Goal: Task Accomplishment & Management: Manage account settings

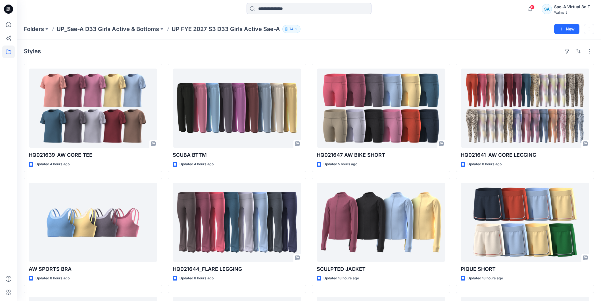
scroll to position [126, 0]
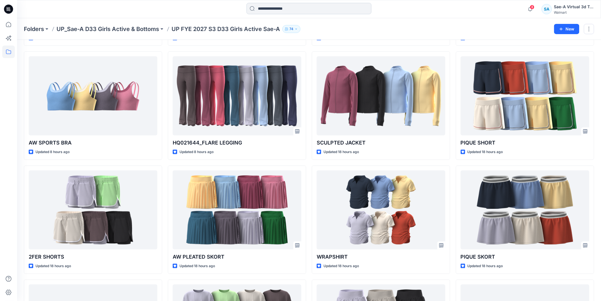
click at [268, 7] on input at bounding box center [309, 8] width 125 height 11
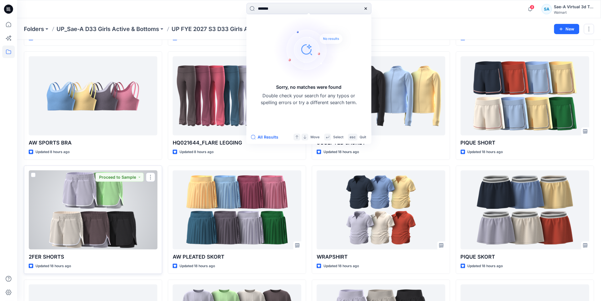
type input "********"
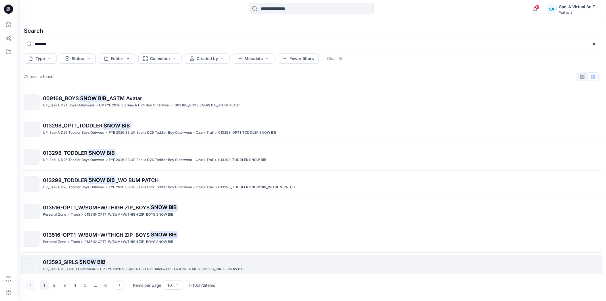
click at [186, 263] on p "013593_GIRLS SNOW BIB" at bounding box center [321, 262] width 556 height 8
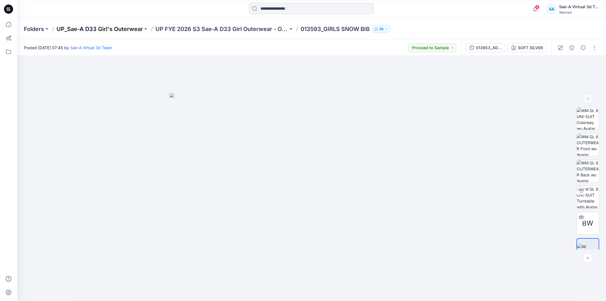
click at [124, 27] on p "UP_Sae-A D33 Girl's Outerwear" at bounding box center [100, 29] width 86 height 8
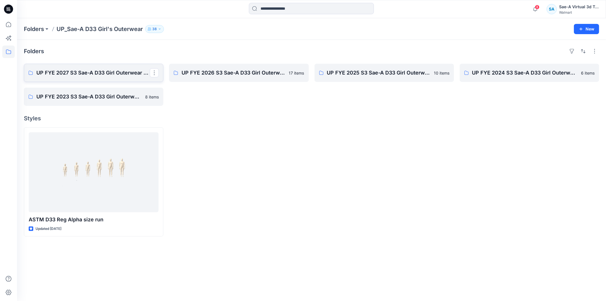
click at [128, 74] on p "UP FYE 2027 S3 Sae-A D33 Girl Outerwear - OZARK TRAIL" at bounding box center [92, 73] width 113 height 8
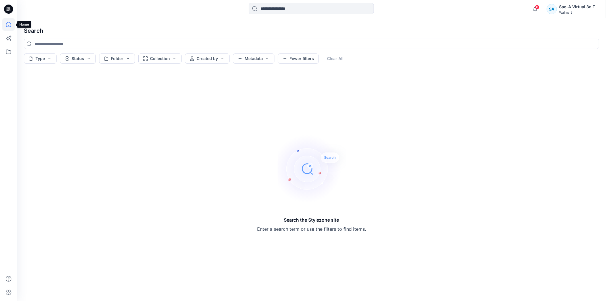
click at [7, 24] on icon at bounding box center [8, 24] width 13 height 13
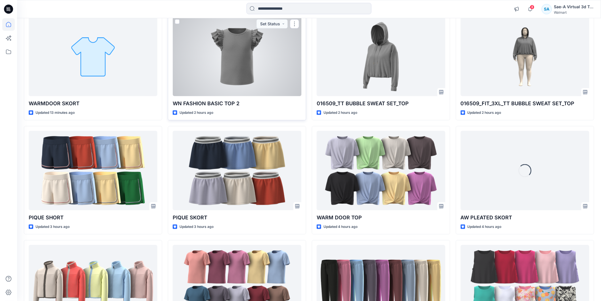
scroll to position [126, 0]
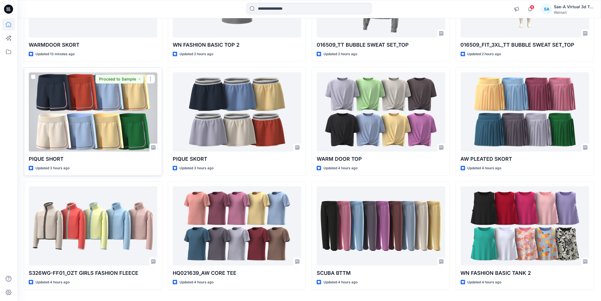
click at [92, 122] on div at bounding box center [93, 111] width 129 height 79
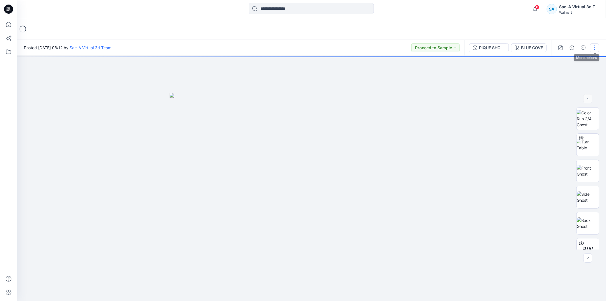
click at [598, 46] on button "button" at bounding box center [594, 47] width 9 height 9
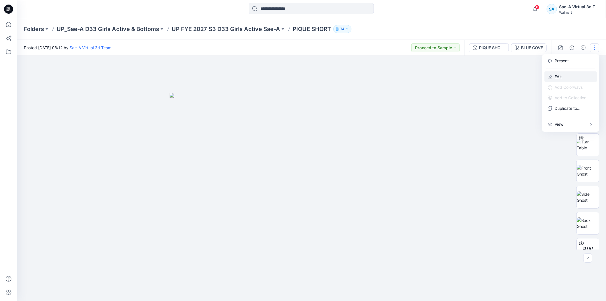
click at [563, 78] on button "Edit" at bounding box center [571, 76] width 52 height 11
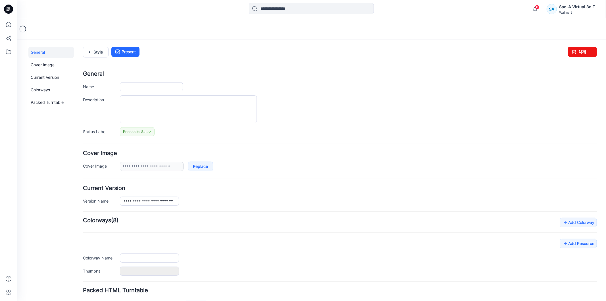
type input "**********"
type input "*********"
type input "**********"
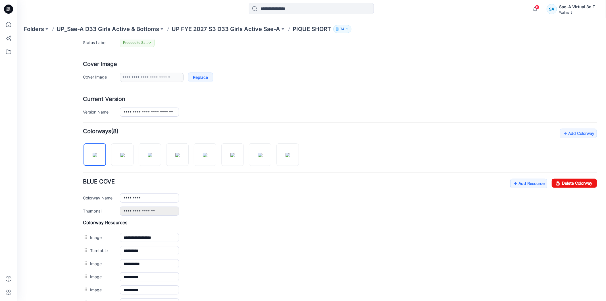
scroll to position [163, 0]
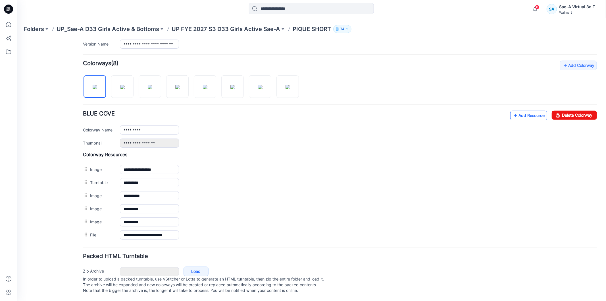
click at [527, 110] on link "Add Resource" at bounding box center [528, 115] width 37 height 10
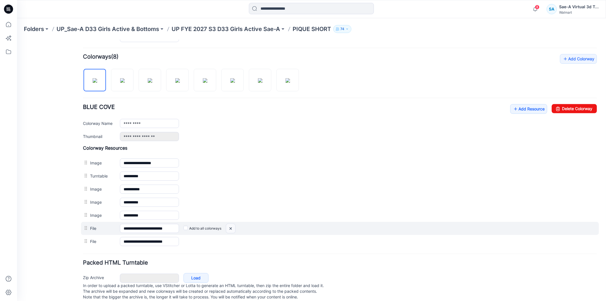
drag, startPoint x: 232, startPoint y: 227, endPoint x: 351, endPoint y: 74, distance: 194.0
click at [232, 227] on img at bounding box center [230, 227] width 9 height 9
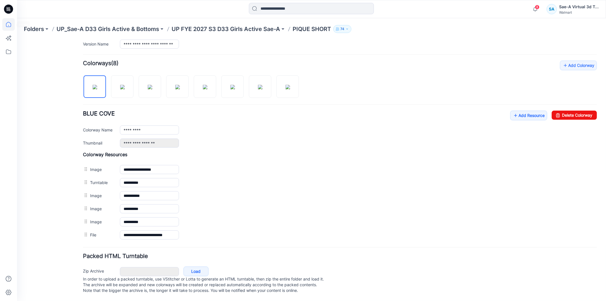
click at [13, 21] on icon at bounding box center [8, 24] width 13 height 13
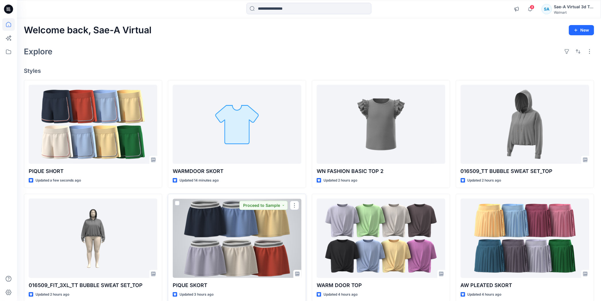
click at [273, 256] on div at bounding box center [237, 237] width 129 height 79
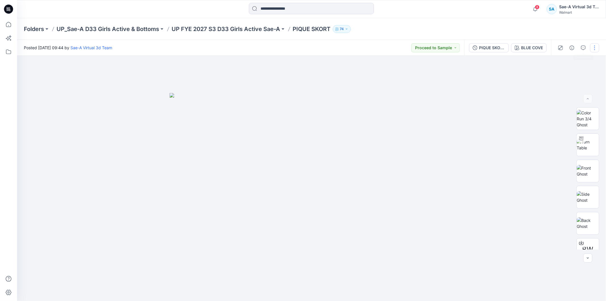
click at [593, 46] on button "button" at bounding box center [594, 47] width 9 height 9
click at [562, 77] on button "Edit" at bounding box center [571, 76] width 52 height 11
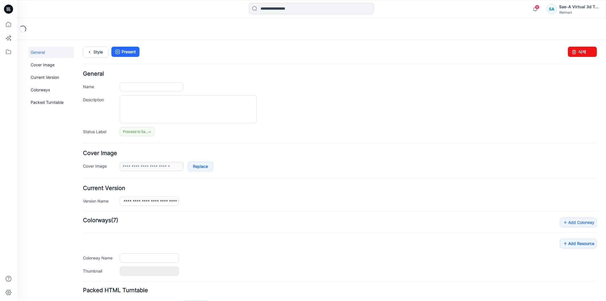
type input "**********"
type input "*********"
type input "**********"
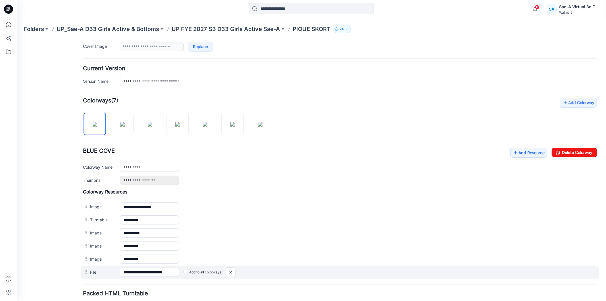
scroll to position [163, 0]
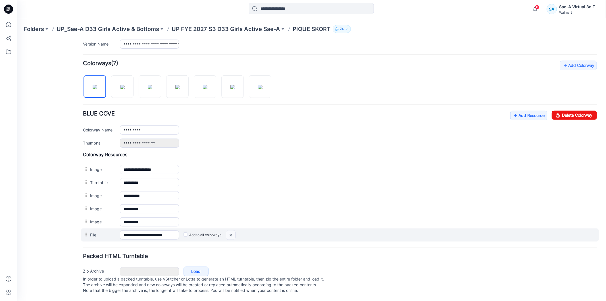
click at [229, 230] on img at bounding box center [230, 234] width 9 height 9
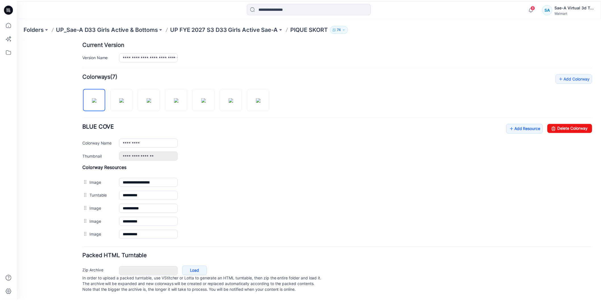
scroll to position [151, 0]
click at [527, 123] on link "Add Resource" at bounding box center [528, 128] width 37 height 10
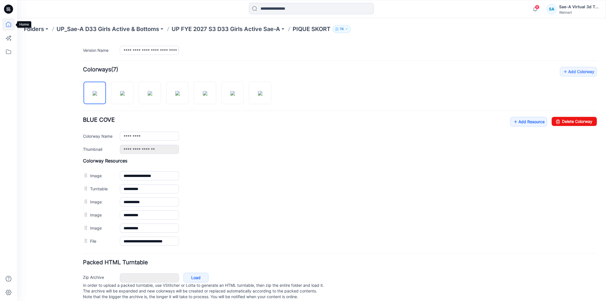
click at [7, 21] on icon at bounding box center [8, 24] width 13 height 13
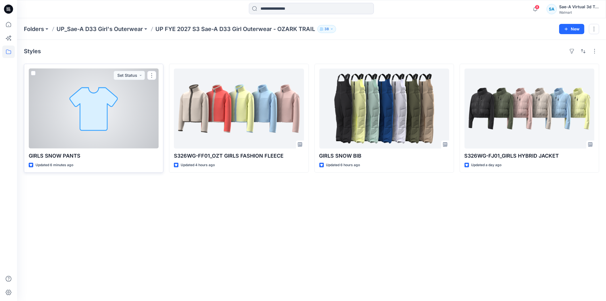
click at [94, 136] on div at bounding box center [94, 108] width 130 height 80
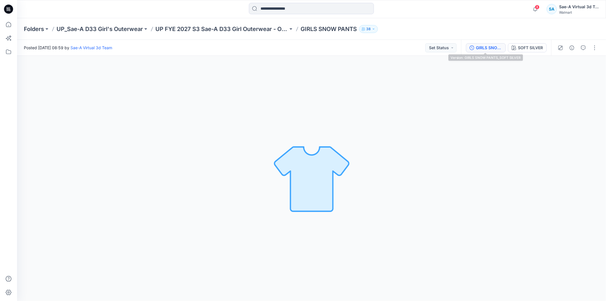
click at [479, 49] on div "GIRLS SNOW PANTS_SOFT SILVER" at bounding box center [489, 48] width 26 height 6
click at [498, 46] on div "GIRLS SNOW PANTS_SOFT SILVER" at bounding box center [489, 48] width 26 height 6
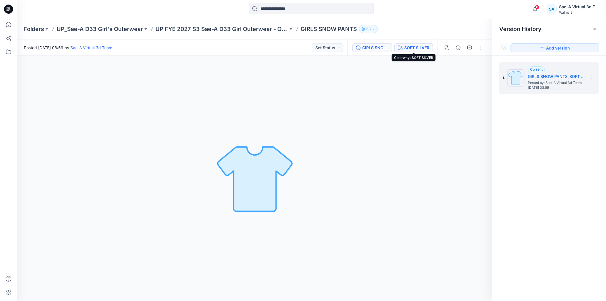
click at [411, 49] on div "SOFT SILVER" at bounding box center [416, 48] width 25 height 6
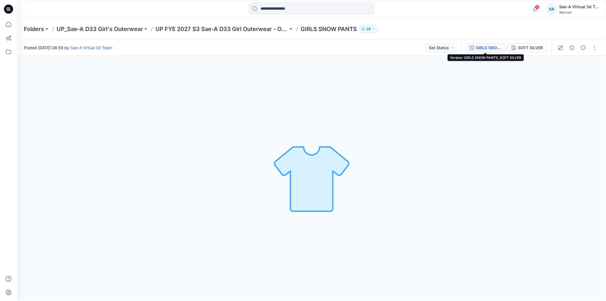
click at [493, 49] on div "GIRLS SNOW PANTS_SOFT SILVER" at bounding box center [489, 48] width 26 height 6
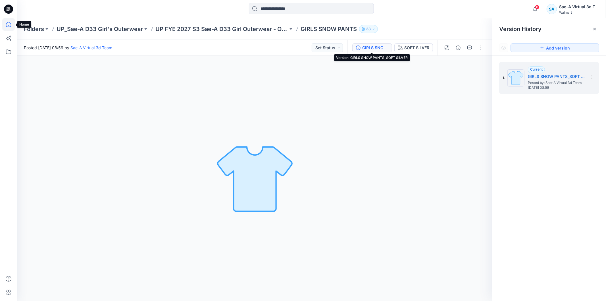
drag, startPoint x: 11, startPoint y: 22, endPoint x: 15, endPoint y: 22, distance: 4.6
click at [11, 23] on icon at bounding box center [8, 24] width 13 height 13
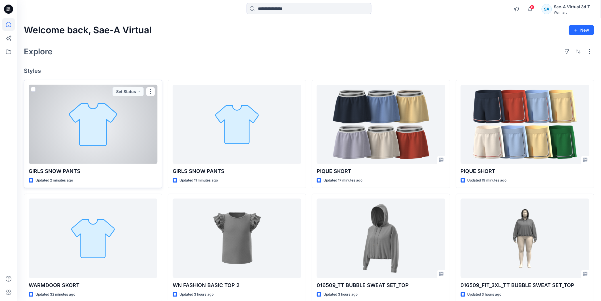
click at [73, 122] on div at bounding box center [93, 124] width 129 height 79
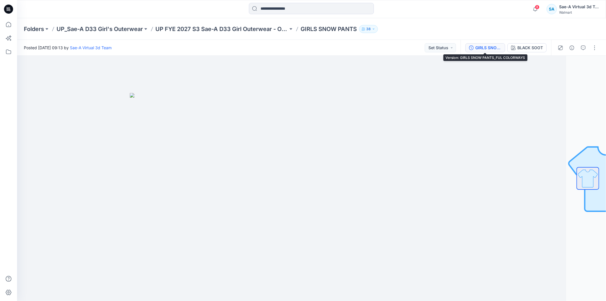
click at [482, 48] on div "GIRLS SNOW PANTS_FUL COLORWAYS" at bounding box center [488, 48] width 26 height 6
